Goal: Navigation & Orientation: Go to known website

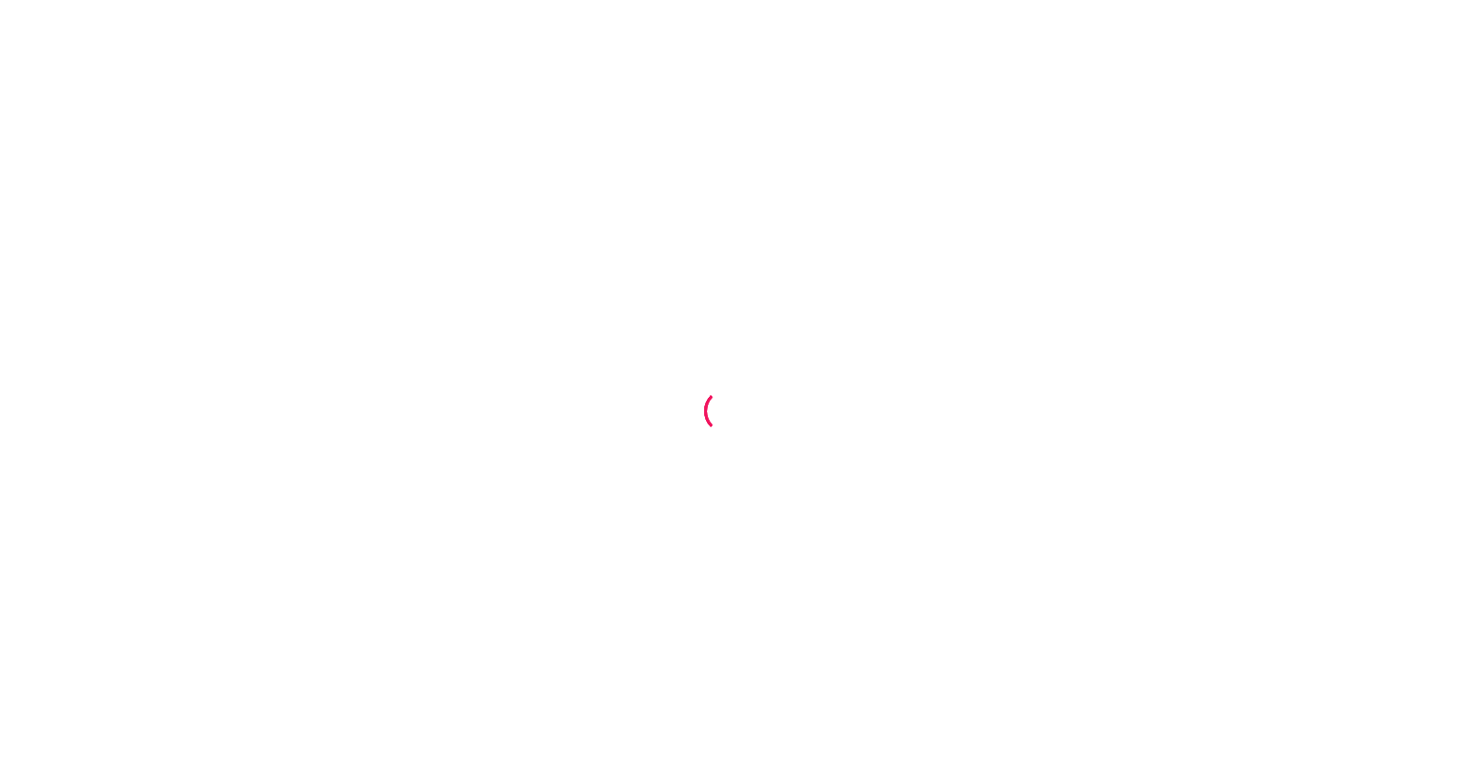
click at [890, 533] on div at bounding box center [733, 385] width 1467 height 771
